Goal: Check status: Check status

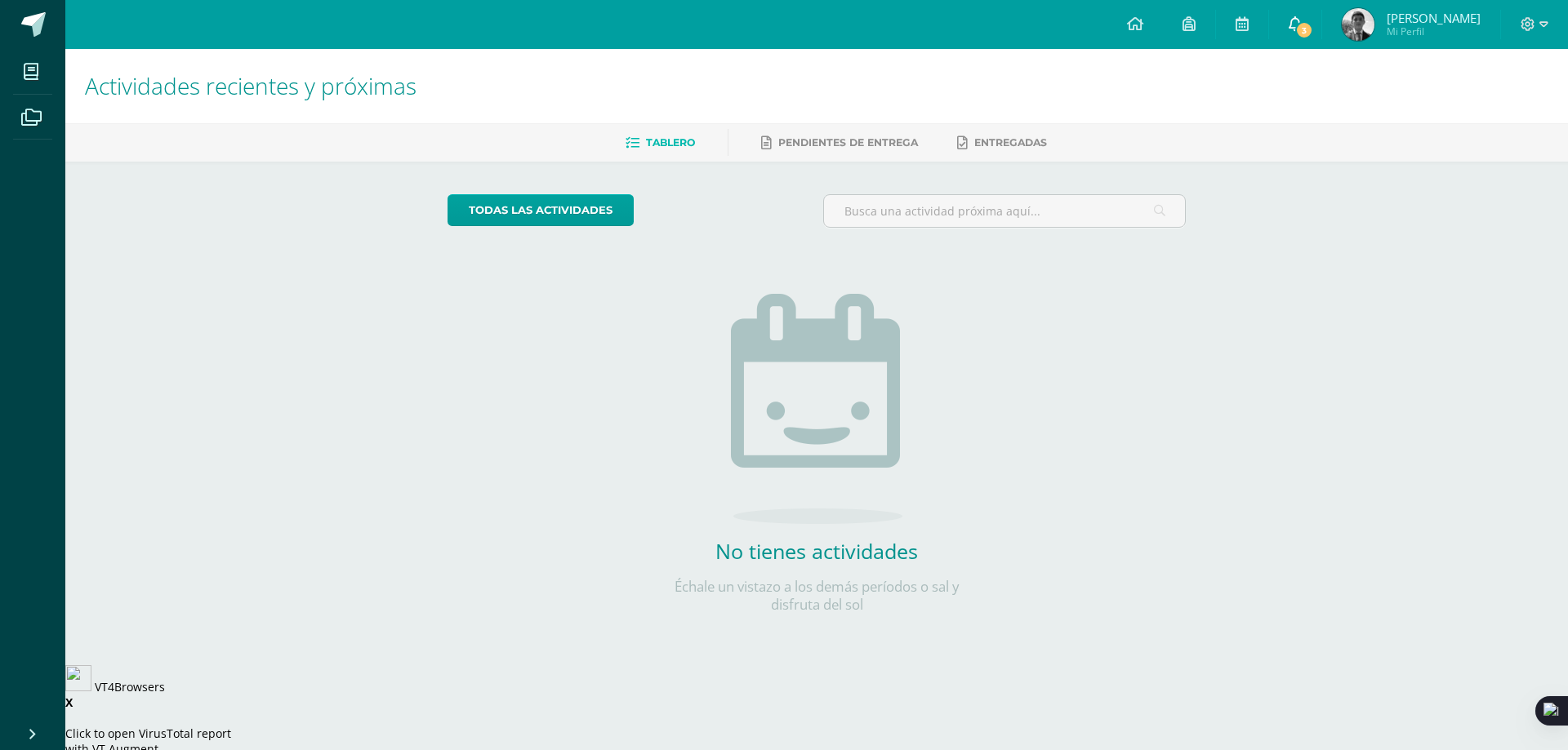
click at [1313, 30] on span "3" at bounding box center [1305, 30] width 18 height 18
click at [1455, 18] on span "[PERSON_NAME]" at bounding box center [1433, 18] width 94 height 17
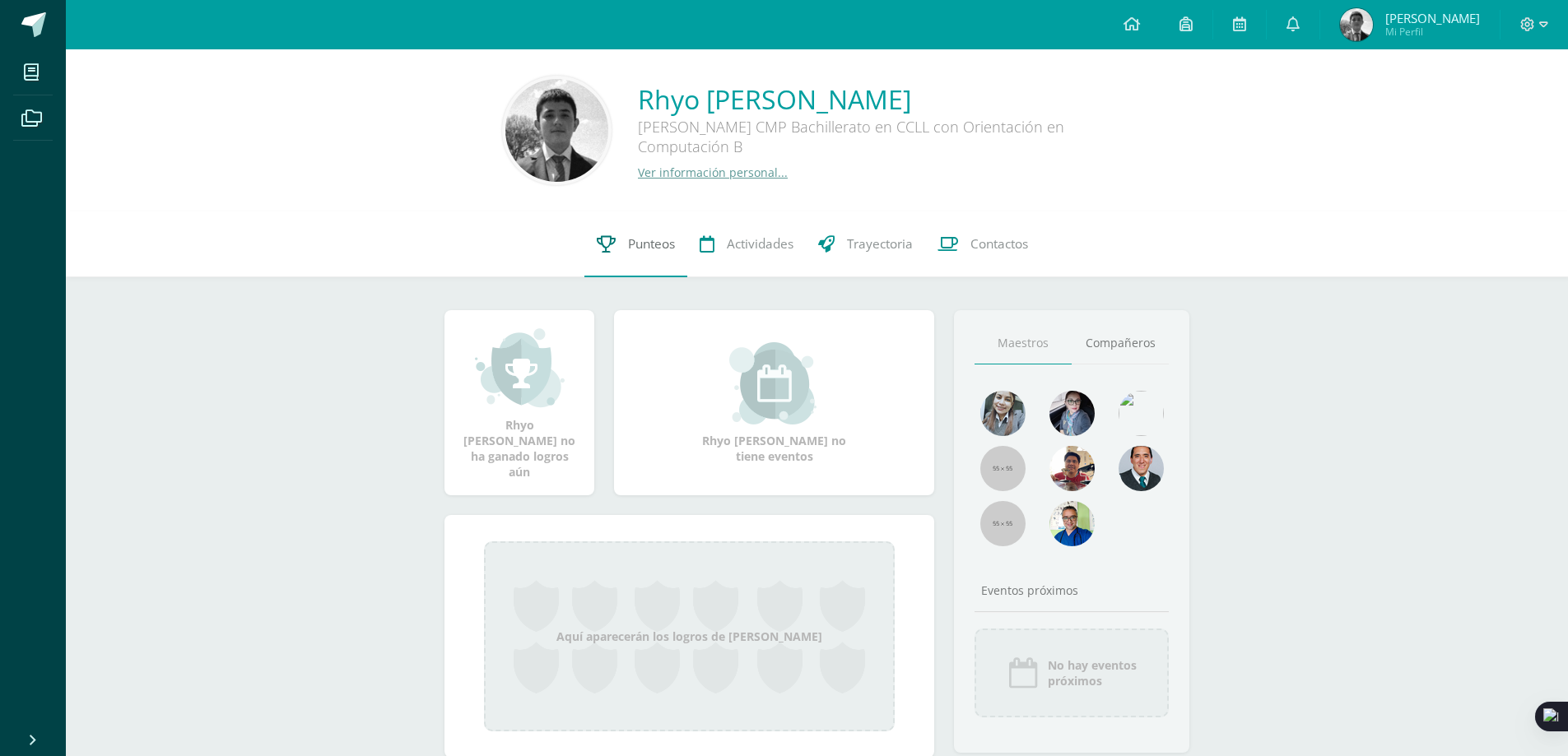
click at [628, 239] on span "Punteos" at bounding box center [651, 244] width 47 height 18
